Goal: Contribute content: Contribute content

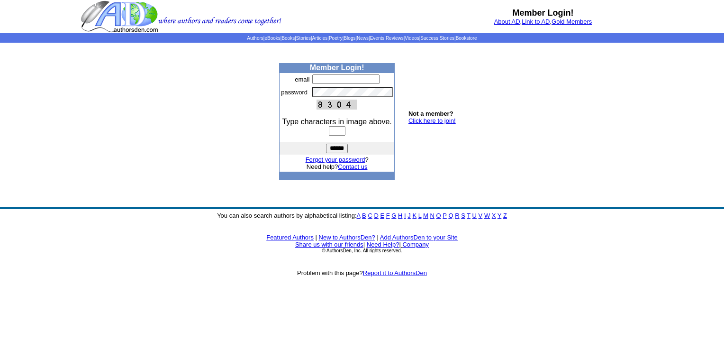
type input "**********"
click at [333, 133] on input "text" at bounding box center [337, 130] width 17 height 9
type input "****"
click at [337, 151] on input "******" at bounding box center [337, 148] width 22 height 9
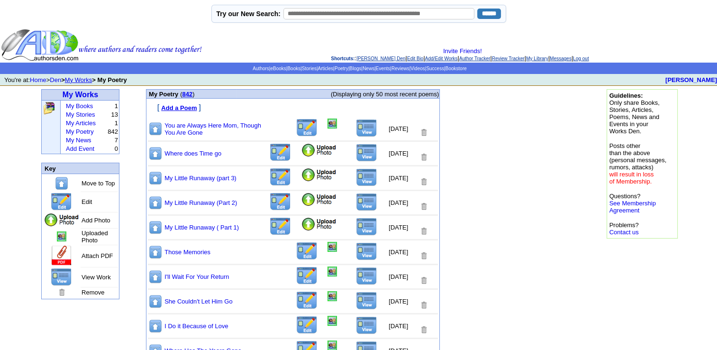
click at [360, 128] on img at bounding box center [366, 128] width 21 height 18
click at [178, 108] on font "Add a Poem" at bounding box center [179, 107] width 36 height 7
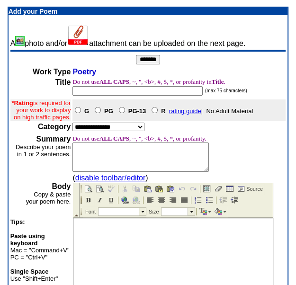
click at [96, 91] on input "text" at bounding box center [138, 90] width 130 height 9
type input "**********"
click at [140, 131] on select "**********" at bounding box center [109, 127] width 72 height 9
select select "**"
click at [73, 130] on select "**********" at bounding box center [109, 127] width 72 height 9
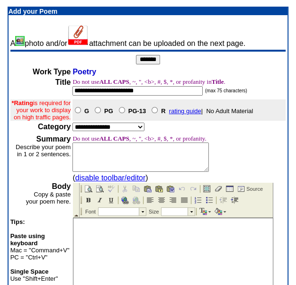
click at [91, 164] on textarea at bounding box center [141, 157] width 137 height 29
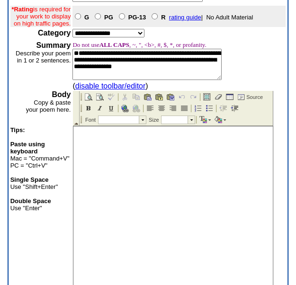
scroll to position [95, 0]
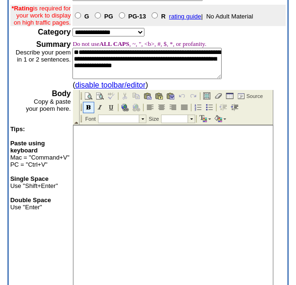
type textarea "**********"
click at [86, 107] on img at bounding box center [89, 108] width 8 height 8
click at [141, 116] on td at bounding box center [142, 119] width 7 height 8
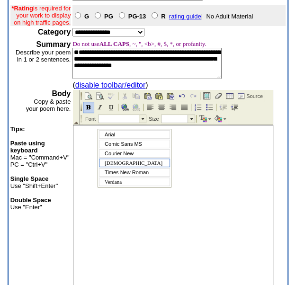
click at [117, 164] on span "Tahoma" at bounding box center [134, 163] width 58 height 6
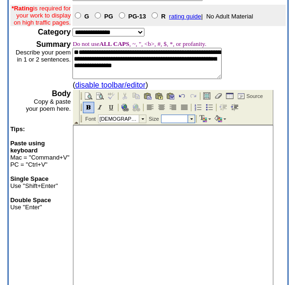
click at [192, 118] on td at bounding box center [191, 119] width 7 height 8
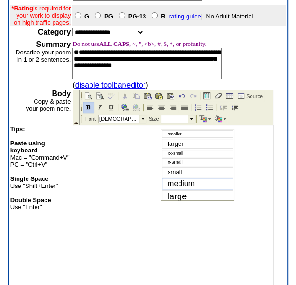
click at [176, 184] on span "medium" at bounding box center [181, 184] width 27 height 8
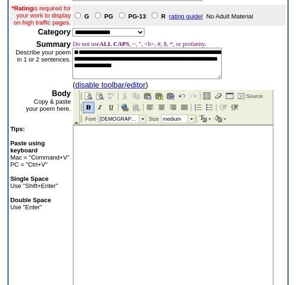
click at [147, 150] on body at bounding box center [173, 226] width 200 height 200
click at [158, 105] on img at bounding box center [162, 108] width 8 height 8
click at [160, 135] on body at bounding box center [173, 226] width 200 height 200
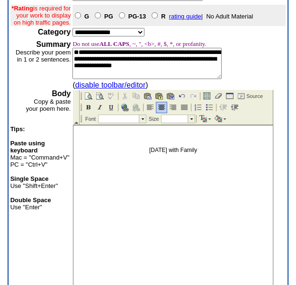
click at [179, 151] on p "Thanksgiving with Family" at bounding box center [173, 150] width 195 height 7
click at [206, 149] on p "Thanksgiving With Family" at bounding box center [173, 150] width 195 height 7
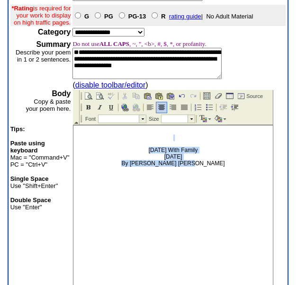
drag, startPoint x: 139, startPoint y: 140, endPoint x: 225, endPoint y: 169, distance: 90.2
click at [225, 169] on body "Thanksgiving With Family October 13, 2025 By Rose Marie Rideout" at bounding box center [173, 226] width 200 height 200
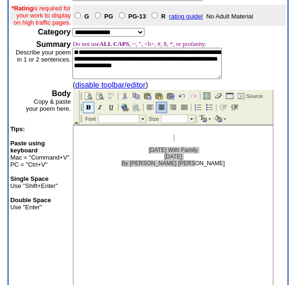
click at [87, 107] on img at bounding box center [89, 108] width 8 height 8
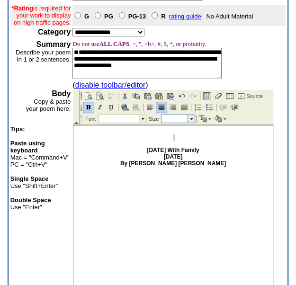
click at [191, 116] on td at bounding box center [191, 119] width 7 height 8
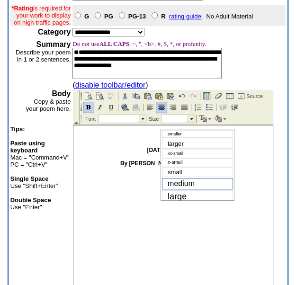
click at [184, 182] on span "medium" at bounding box center [181, 184] width 27 height 8
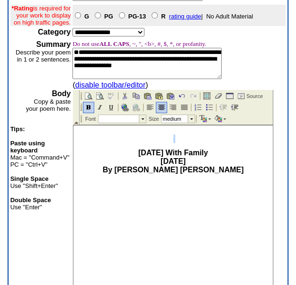
click at [227, 172] on p "Thanksgiving With Family October 13, 2025 By Rose Marie Rideout" at bounding box center [173, 162] width 195 height 26
click at [90, 104] on img at bounding box center [89, 108] width 8 height 8
click at [222, 170] on p "Thanksgiving With Family October 13, 2025 By Rose Marie Rideout" at bounding box center [173, 162] width 195 height 26
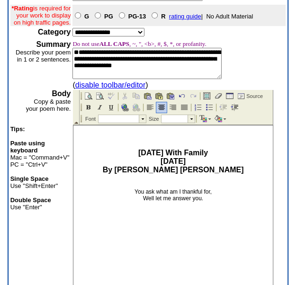
click at [155, 192] on p "You ask what am I thankful for, Well let me answer you." at bounding box center [173, 195] width 195 height 13
click at [213, 192] on p "You ask, what am I thankful for, Well let me answer you." at bounding box center [173, 195] width 195 height 13
click at [202, 200] on p "You ask, what am I thankful for? Well let me answer you." at bounding box center [173, 195] width 195 height 13
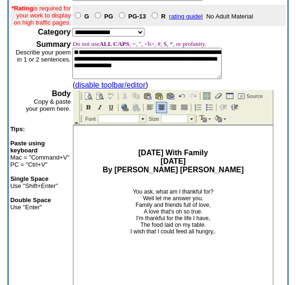
click at [217, 232] on p "You ask, what am I thankful for? Well let me answer you. Family and friends ful…" at bounding box center [173, 212] width 195 height 46
click at [184, 238] on p "You ask, what am I thankful for? Well let me answer you. Family and friends ful…" at bounding box center [173, 219] width 195 height 60
click at [200, 238] on p "You ask, what am I thankful for? Well let me answer you. Family and friends ful…" at bounding box center [173, 219] width 195 height 60
click at [164, 250] on p "You ask, what am I thankful for? Well let me answer you. Family and friends ful…" at bounding box center [173, 225] width 195 height 73
click at [166, 250] on p "You ask, what am I thankful for? Well let me answer you. Family and friends ful…" at bounding box center [173, 225] width 195 height 73
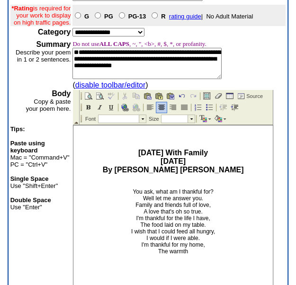
click at [191, 252] on p "You ask, what am I thankful for? Well let me answer you. Family and friends ful…" at bounding box center [173, 225] width 195 height 73
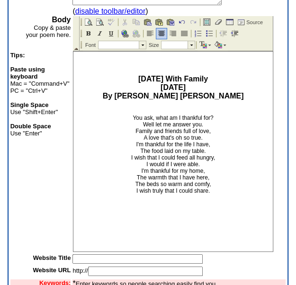
scroll to position [169, 0]
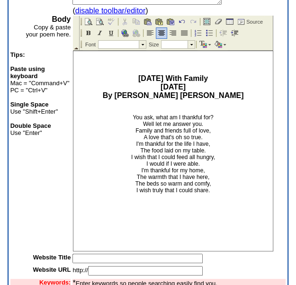
click at [202, 136] on p "You ask, what am I thankful for? Well let me answer you. Family and friends ful…" at bounding box center [173, 160] width 195 height 93
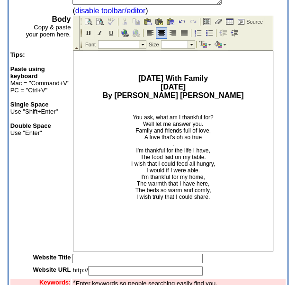
click at [201, 170] on p "You ask, what am I thankful for? Well let me answer you. Family and friends ful…" at bounding box center [173, 164] width 195 height 100
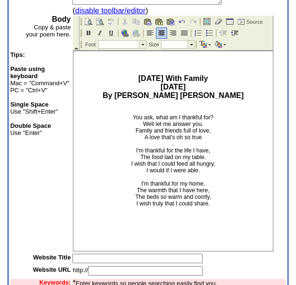
click at [210, 204] on p "You ask, what am I thankful for? Well let me answer you. Family and friends ful…" at bounding box center [173, 167] width 195 height 106
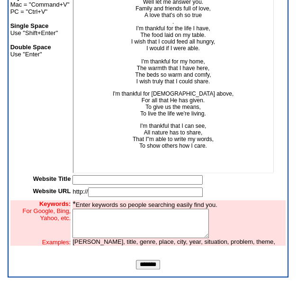
scroll to position [45, 0]
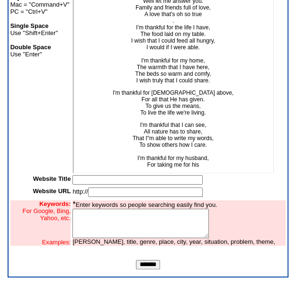
click at [197, 162] on p "I'm thankful that I can see, All nature has to share, That I"m able to write my…" at bounding box center [173, 152] width 195 height 60
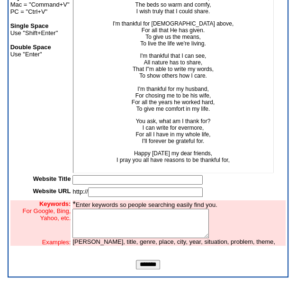
scroll to position [119, 0]
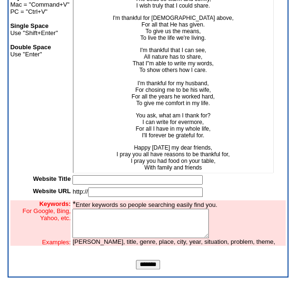
click at [212, 155] on p "Happy Thanksgiving my dear friends, I pray you all have reasons to be thankful …" at bounding box center [173, 165] width 195 height 40
click at [198, 162] on p "Happy Thanksgiving my dear friends, I pray you all have reasons to be thankful …" at bounding box center [173, 165] width 195 height 40
click at [174, 145] on p "Happy Thanksgiving my dear friends, I pray you all have reasons to be thankful …" at bounding box center [173, 165] width 195 height 40
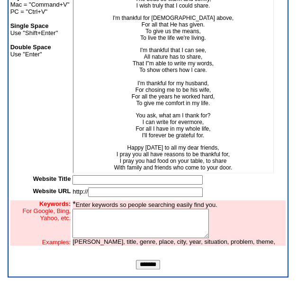
click at [147, 148] on p "Happy Thanksgiving to all my dear friends, I pray you all have reasons to be th…" at bounding box center [173, 165] width 195 height 40
click at [231, 161] on p "Happy Thanksgiving to all my dear friends, I pray you have reasons to be thankf…" at bounding box center [173, 165] width 195 height 40
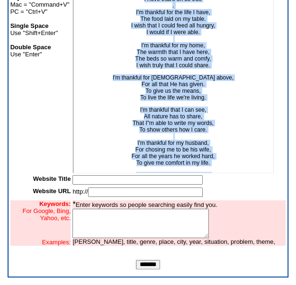
scroll to position [139, 0]
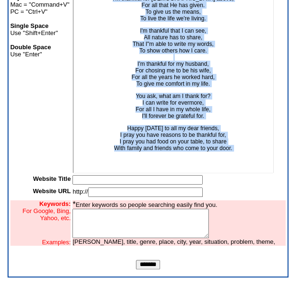
drag, startPoint x: 126, startPoint y: 38, endPoint x: 132, endPoint y: 155, distance: 117.2
click at [132, 155] on body "Thanksgiving With Family October 13, 2025 By Rose Marie Rideout You ask, what a…" at bounding box center [173, 7] width 200 height 346
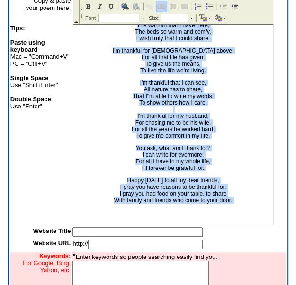
scroll to position [154, 0]
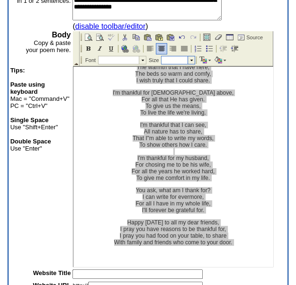
click at [191, 61] on td at bounding box center [191, 60] width 7 height 8
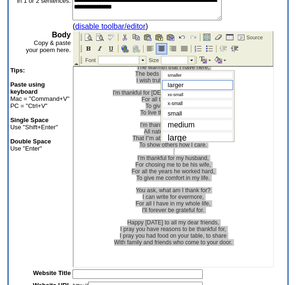
click at [182, 84] on span "larger" at bounding box center [176, 85] width 16 height 7
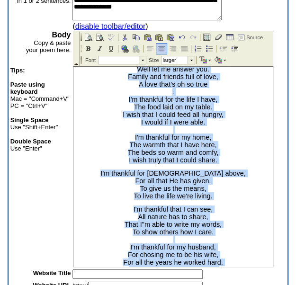
scroll to position [25, 0]
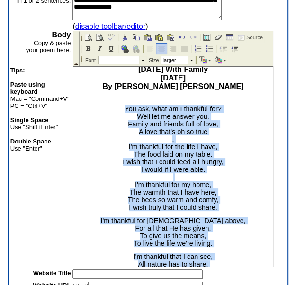
click at [248, 128] on p "You ask, what am I thankful for? Well let me answer you. Family and friends ful…" at bounding box center [173, 158] width 195 height 106
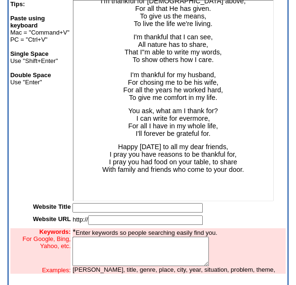
scroll to position [257, 0]
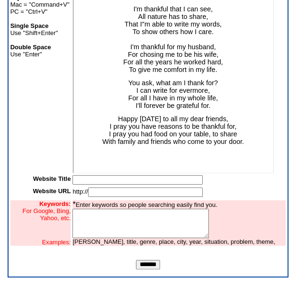
click at [85, 177] on input "text" at bounding box center [138, 179] width 130 height 9
type input "**********"
click at [104, 190] on input "text" at bounding box center [145, 192] width 115 height 9
type input "**********"
click at [152, 179] on input "**********" at bounding box center [138, 179] width 130 height 9
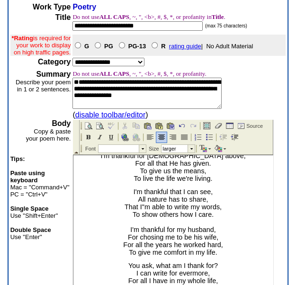
scroll to position [57, 0]
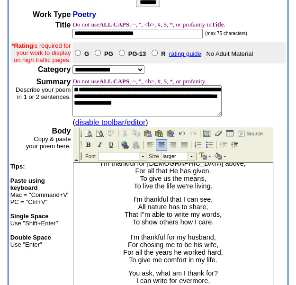
type input "**********"
click at [150, 32] on input "**********" at bounding box center [138, 33] width 130 height 9
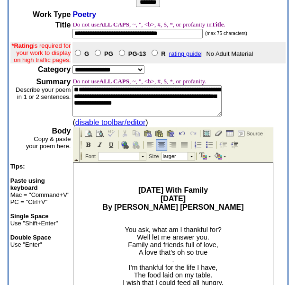
scroll to position [0, 0]
type input "**********"
click at [217, 191] on b "Thanksgiving With Family October 13, 2025 By Rose Marie Rideout" at bounding box center [173, 198] width 141 height 25
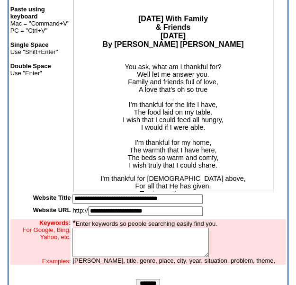
scroll to position [257, 0]
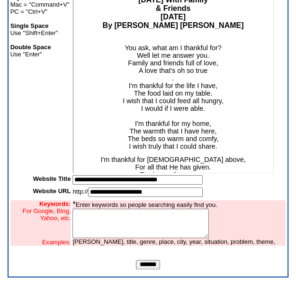
click at [92, 221] on textarea at bounding box center [141, 223] width 137 height 29
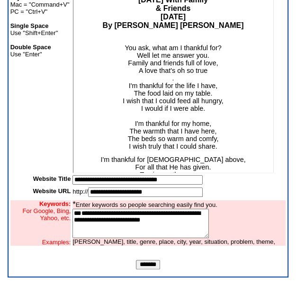
type textarea "**********"
click at [154, 266] on input "*******" at bounding box center [148, 264] width 24 height 9
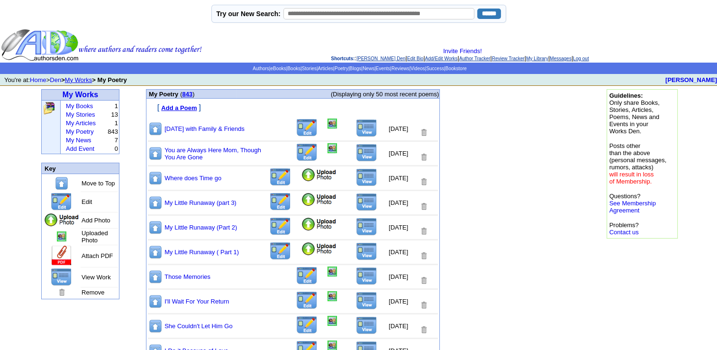
click at [356, 127] on img at bounding box center [366, 128] width 21 height 18
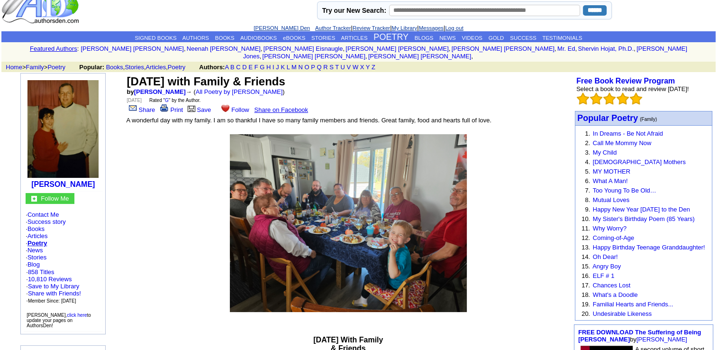
scroll to position [14, 0]
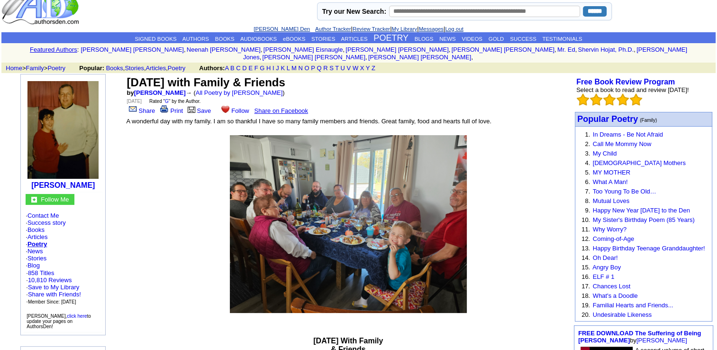
click at [276, 107] on link "Share on Facebook" at bounding box center [282, 110] width 54 height 7
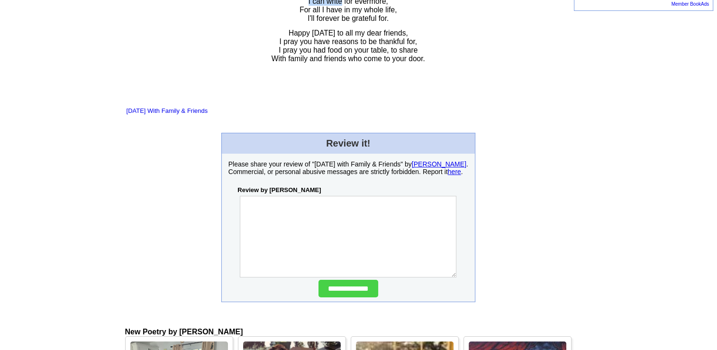
scroll to position [629, 0]
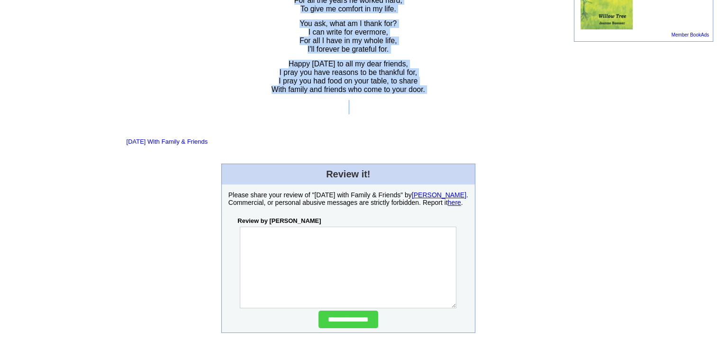
drag, startPoint x: 302, startPoint y: 36, endPoint x: 304, endPoint y: 120, distance: 84.4
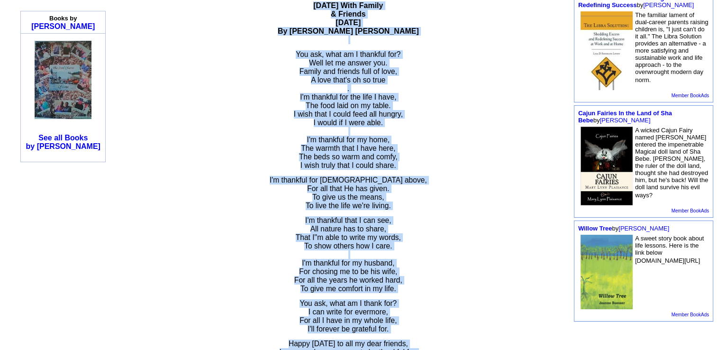
scroll to position [323, 0]
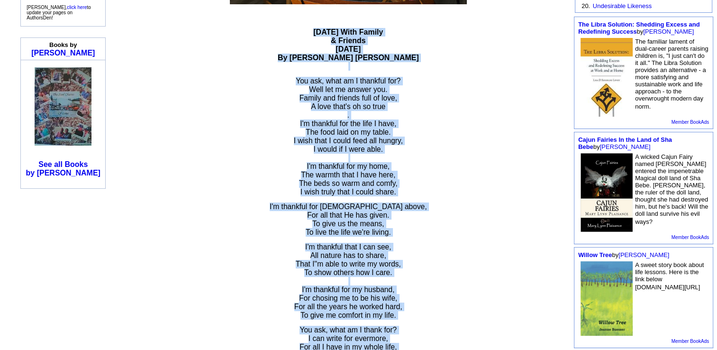
click at [568, 108] on p "You ask, what am I thankful for? Well let me answer you. Family and friends ful…" at bounding box center [349, 136] width 444 height 119
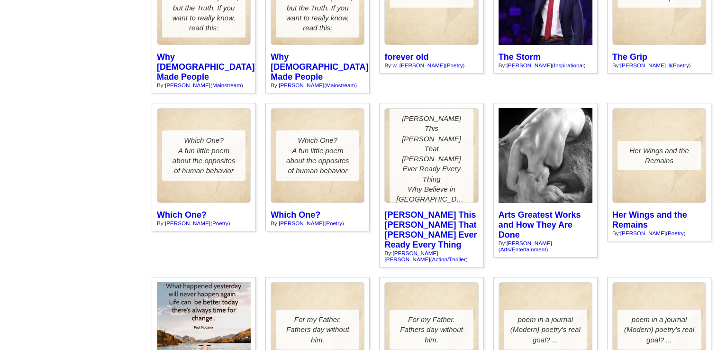
scroll to position [2825, 0]
